Goal: Obtain resource: Obtain resource

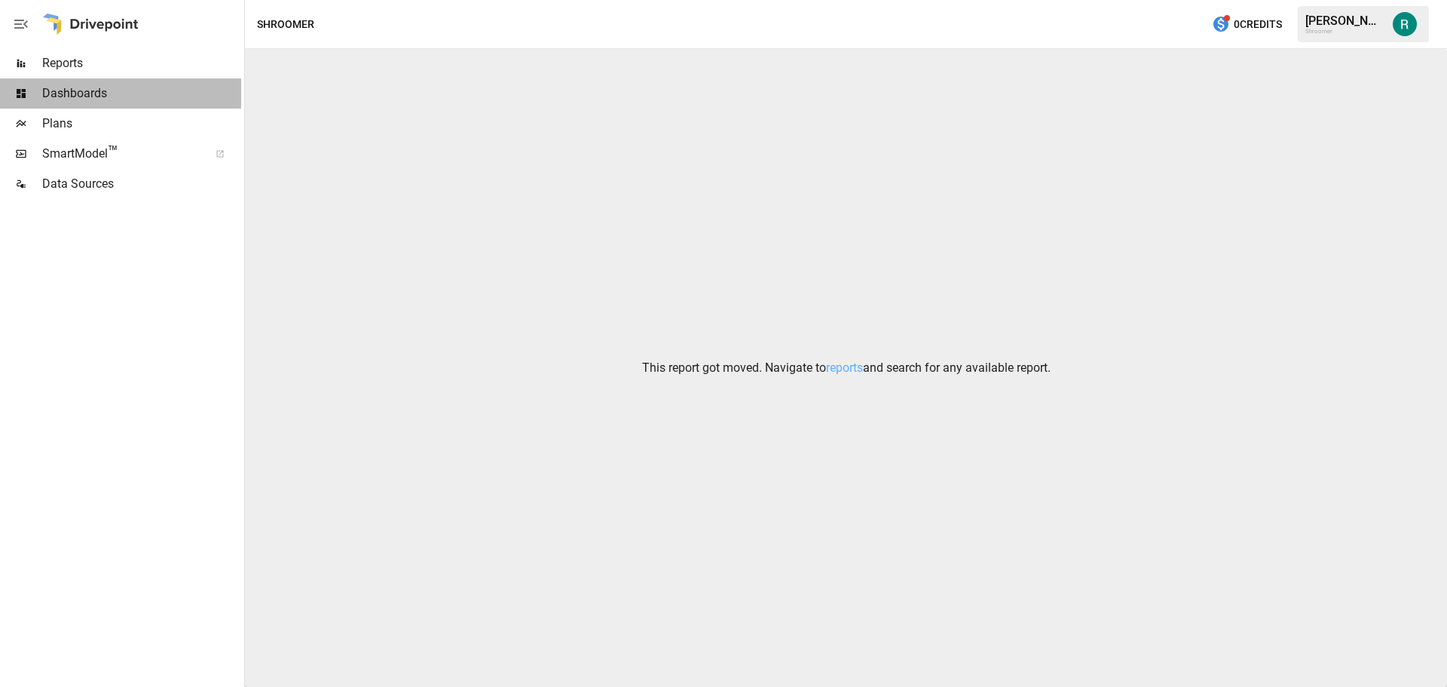
click at [67, 92] on span "Dashboards" at bounding box center [141, 93] width 199 height 18
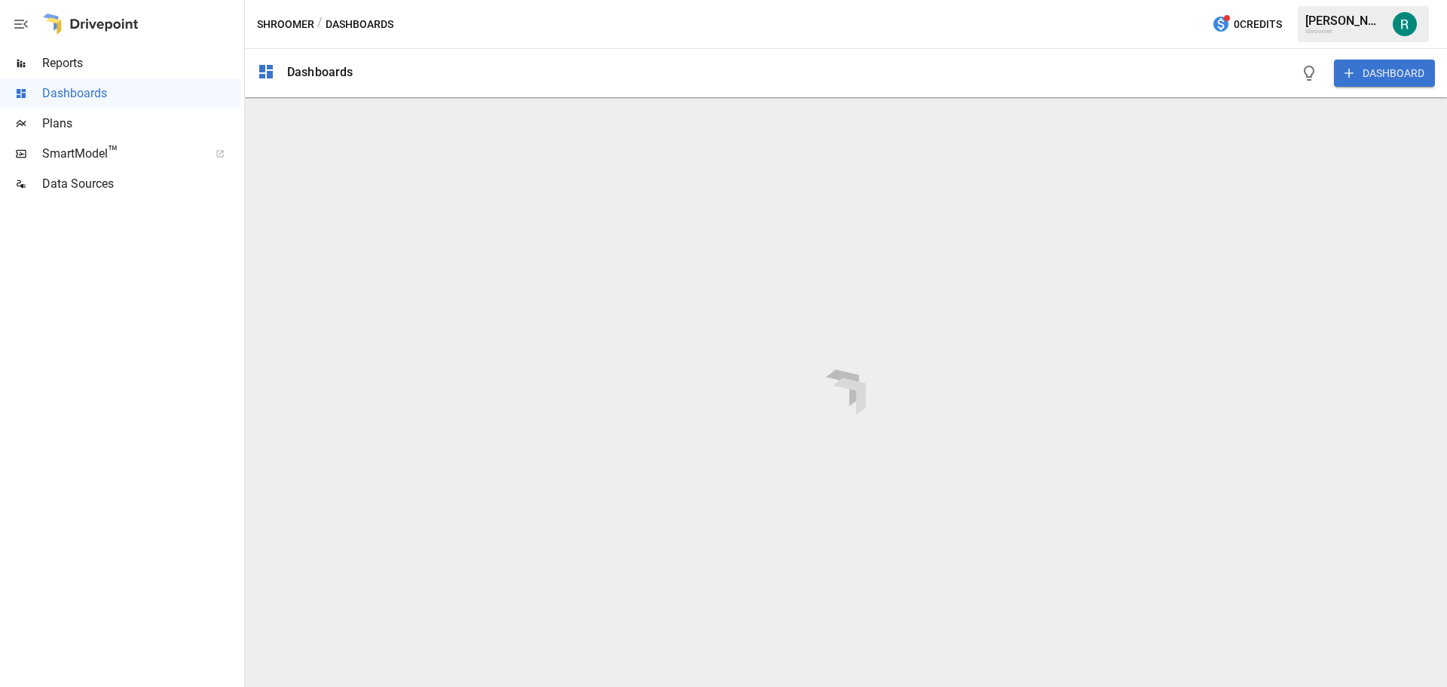
click at [126, 127] on span "Plans" at bounding box center [141, 124] width 199 height 18
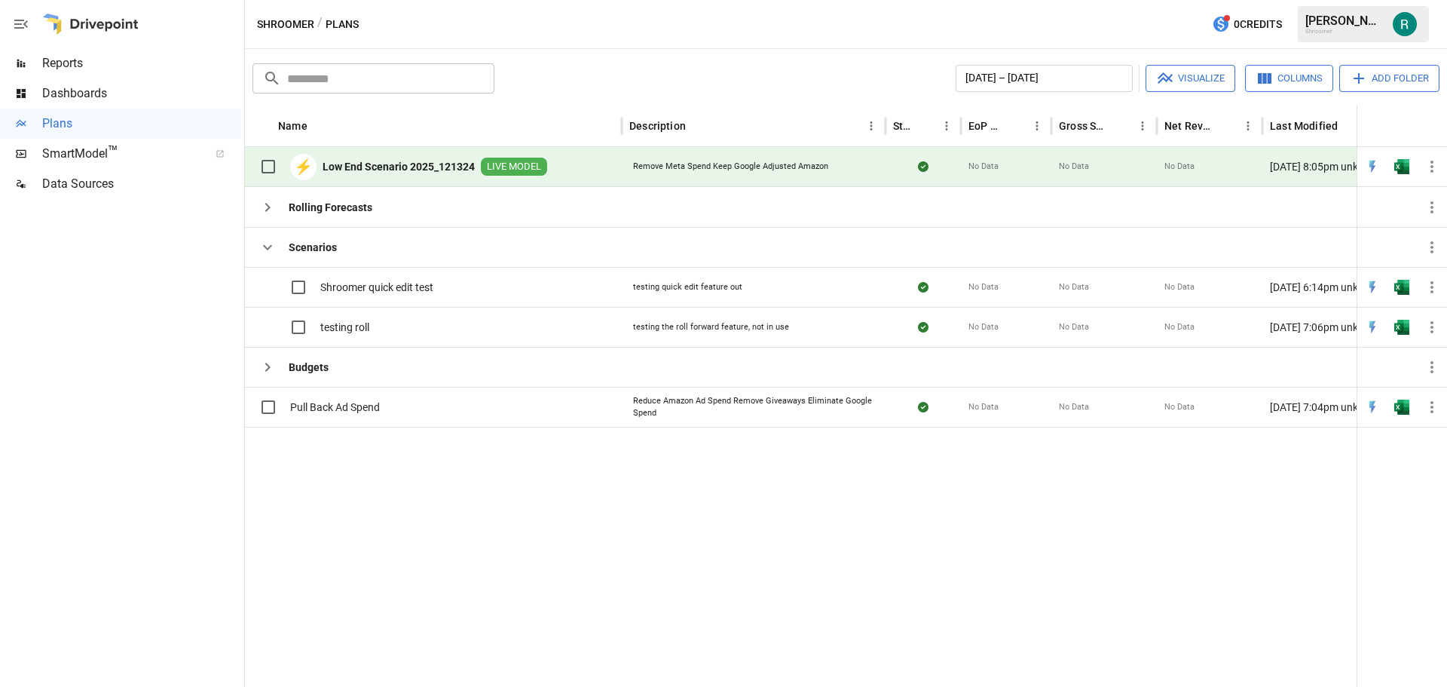
click at [446, 164] on b "Low End Scenario 2025_121324" at bounding box center [399, 166] width 152 height 15
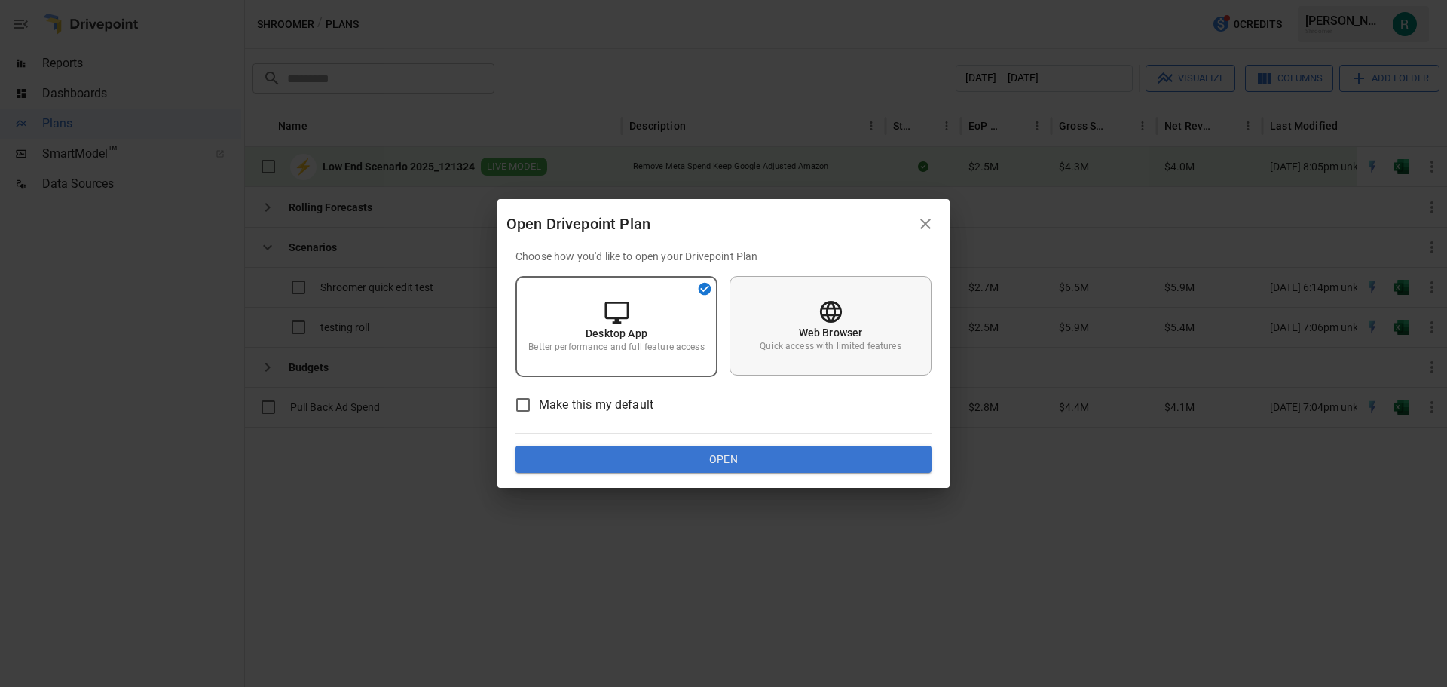
click at [818, 347] on p "Quick access with limited features" at bounding box center [830, 346] width 141 height 13
click at [683, 461] on button "Open" at bounding box center [723, 458] width 416 height 27
